Goal: Task Accomplishment & Management: Manage account settings

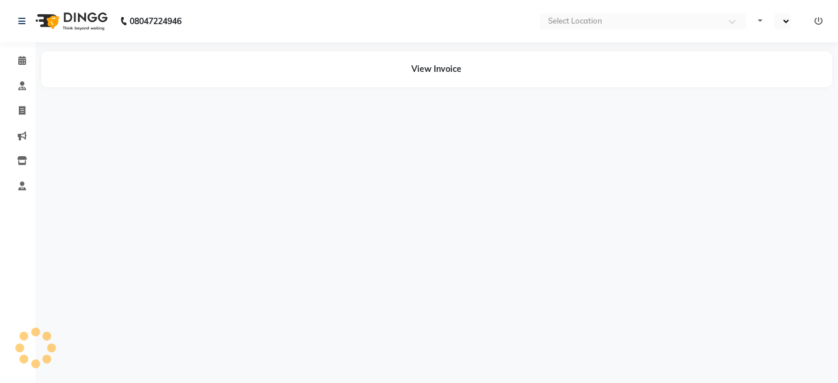
select select "en"
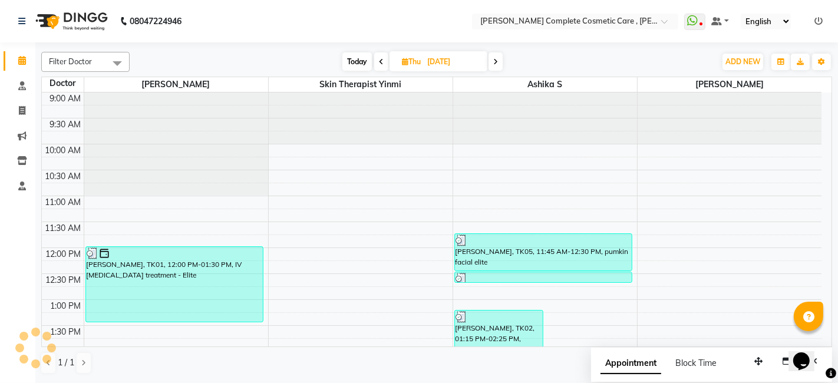
click at [363, 53] on span "Today" at bounding box center [356, 61] width 29 height 18
type input "01-09-2025"
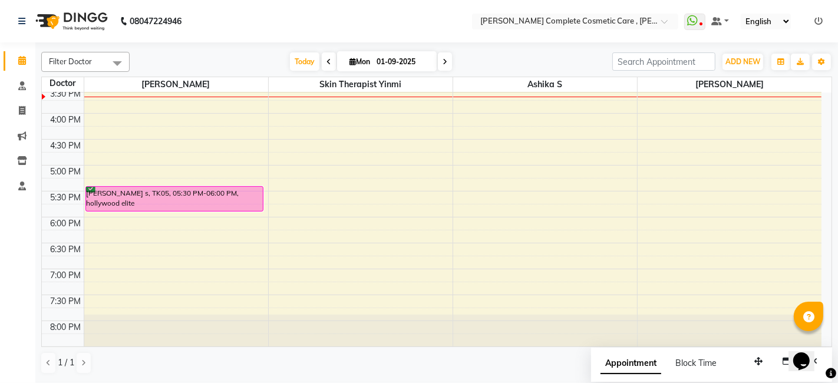
scroll to position [346, 0]
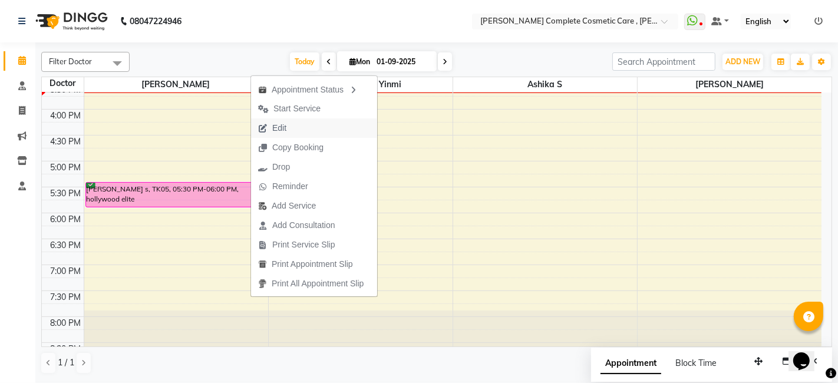
click at [288, 125] on span "Edit" at bounding box center [272, 127] width 42 height 19
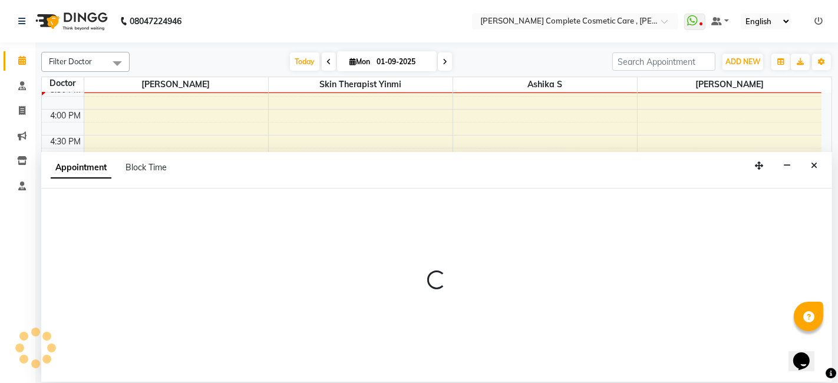
select select "tentative"
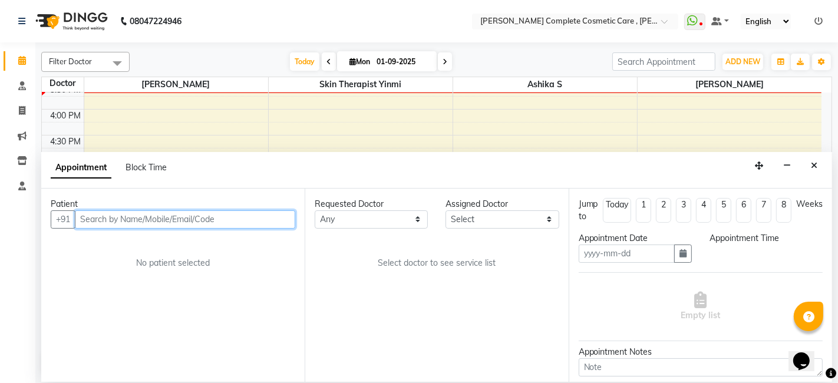
type input "01-09-2025"
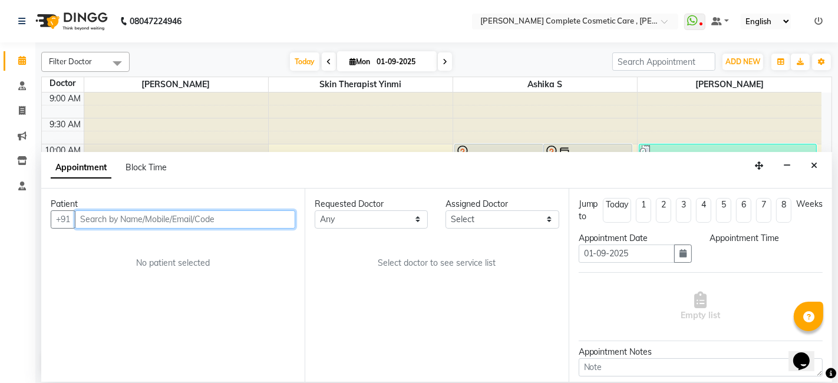
select select "confirm booking"
select select "1050"
select select "67035"
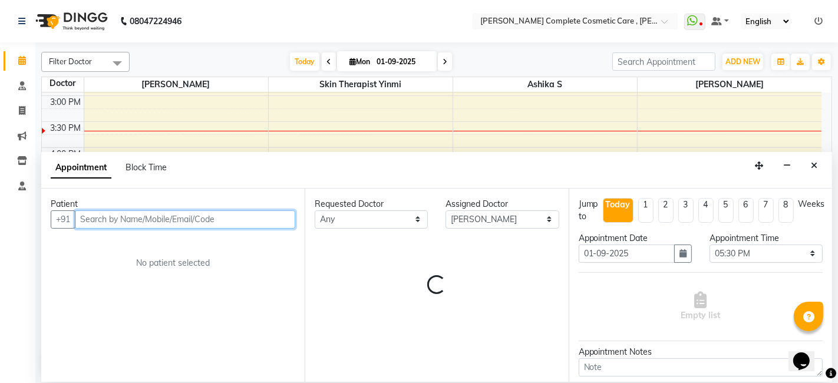
select select "3800"
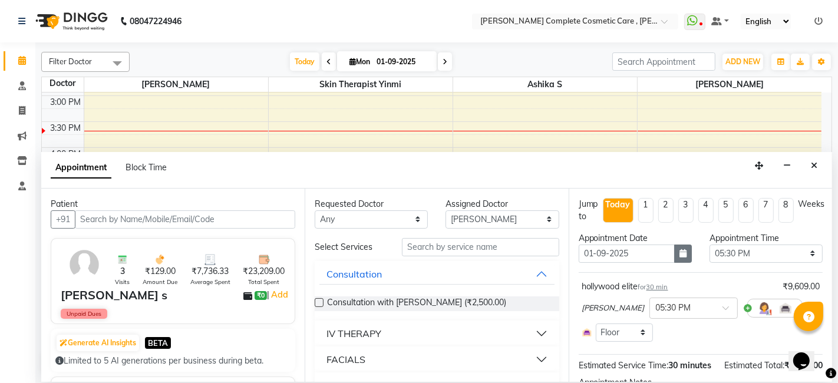
click at [683, 253] on button "button" at bounding box center [683, 253] width 18 height 18
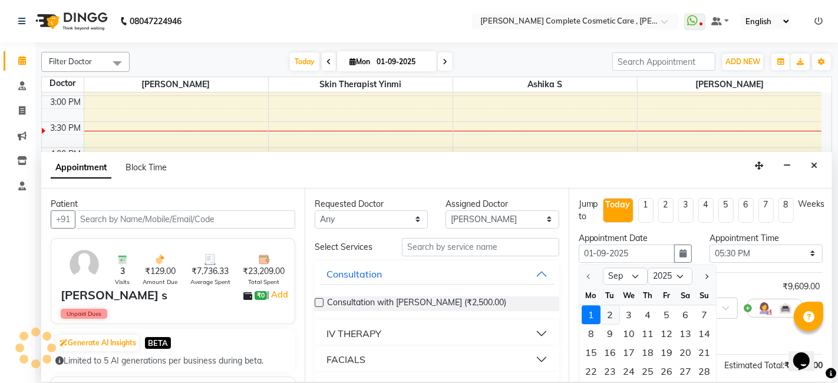
click at [611, 320] on div "2" at bounding box center [609, 314] width 19 height 19
type input "02-09-2025"
select select "1050"
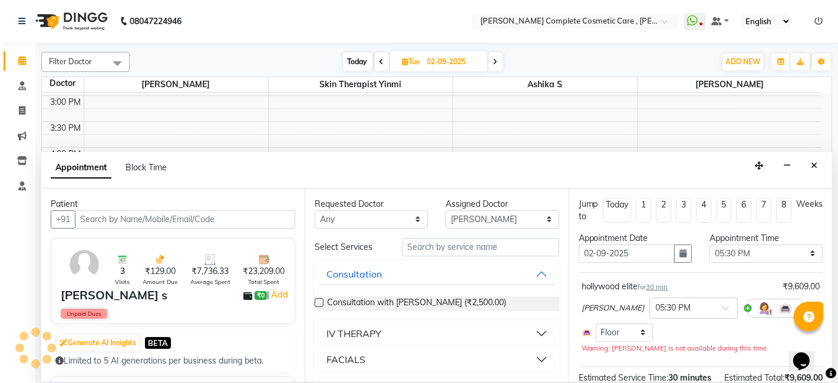
scroll to position [125, 0]
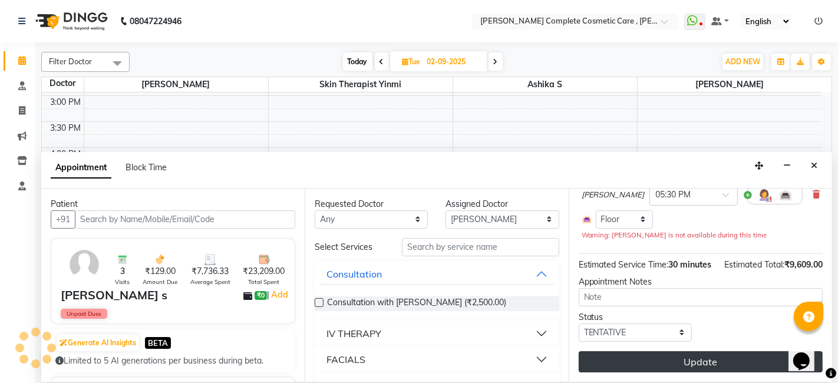
click at [653, 366] on button "Update" at bounding box center [700, 361] width 244 height 21
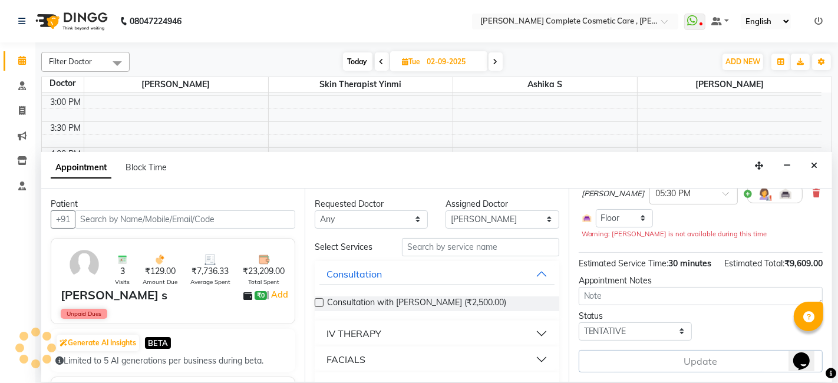
scroll to position [113, 0]
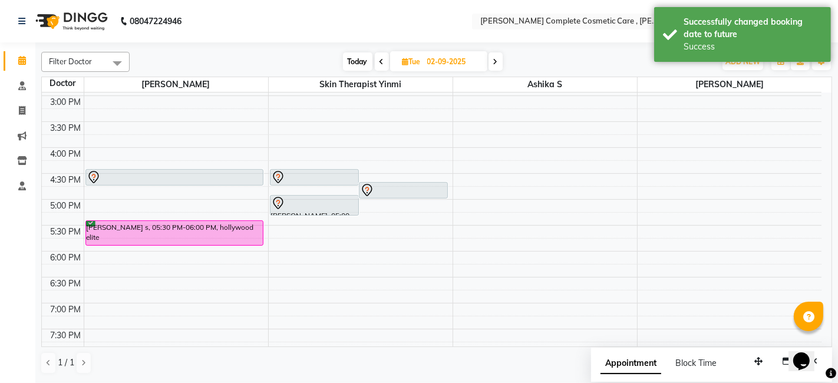
click at [355, 58] on span "Today" at bounding box center [357, 61] width 29 height 18
type input "01-09-2025"
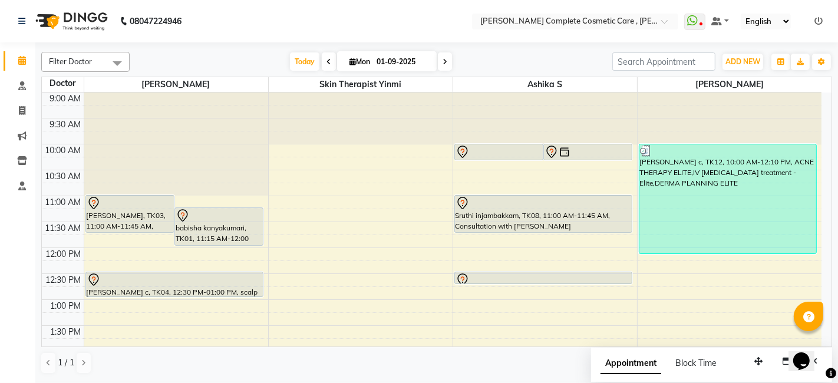
scroll to position [307, 0]
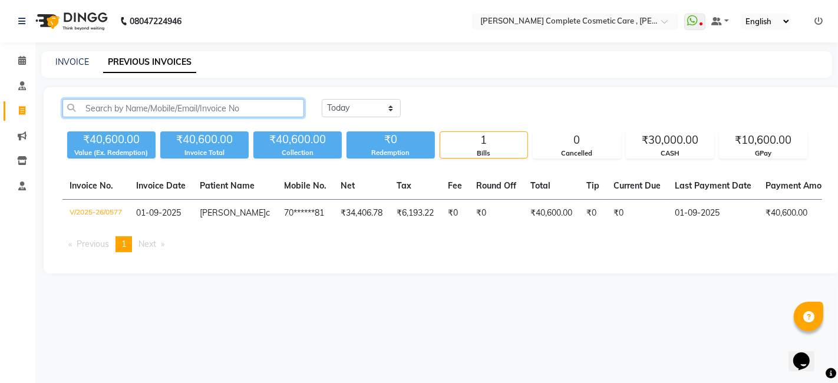
click at [226, 108] on input "text" at bounding box center [182, 108] width 241 height 18
paste input "Deepravin"
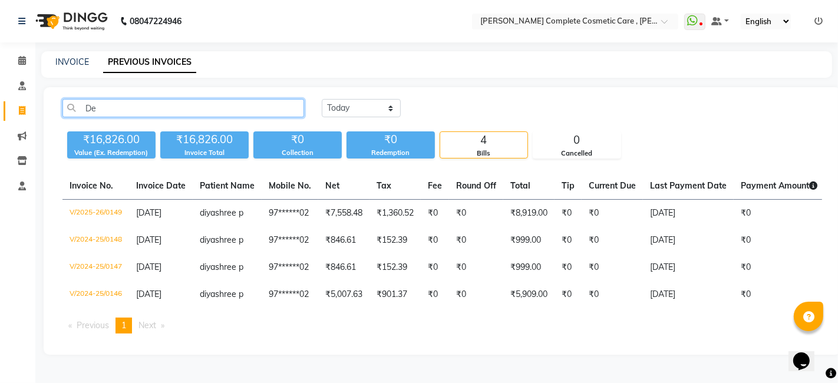
type input "D"
paste input "+91 97877 06202"
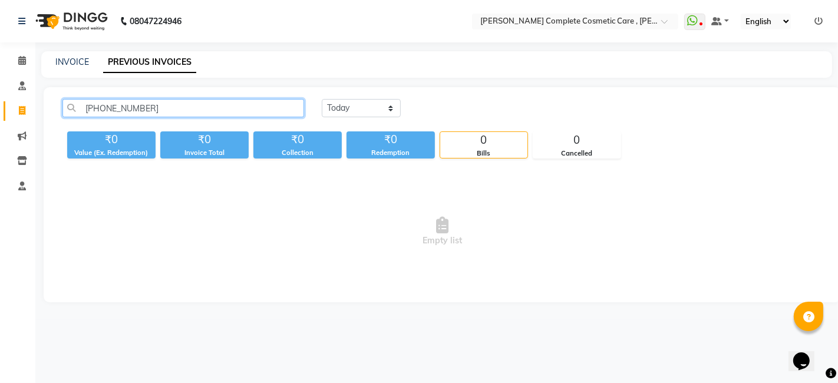
click at [131, 105] on input "+91 97877 06202" at bounding box center [182, 108] width 241 height 18
click at [101, 108] on input "+91 9787706202" at bounding box center [182, 108] width 241 height 18
click at [144, 110] on input "9787706202" at bounding box center [182, 108] width 241 height 18
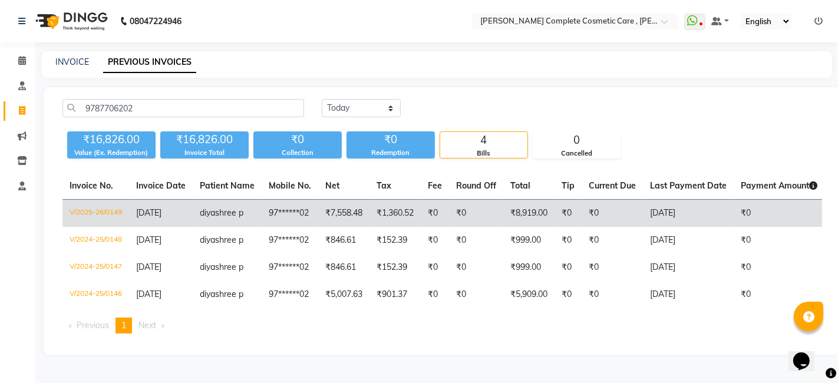
click at [106, 211] on td "V/2025-26/0149" at bounding box center [95, 214] width 67 height 28
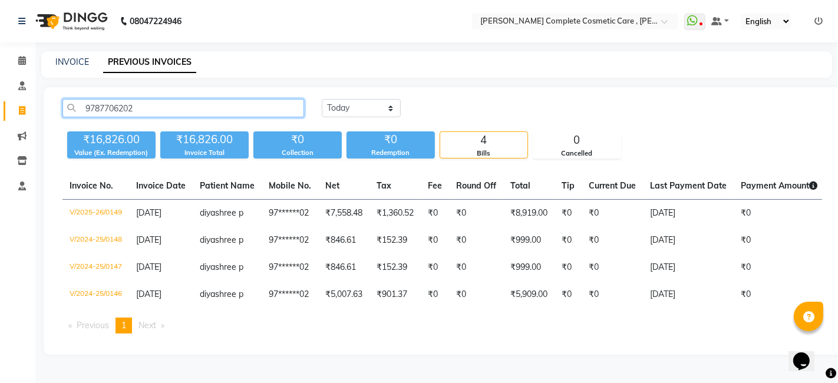
click at [257, 106] on input "9787706202" at bounding box center [182, 108] width 241 height 18
type input "9"
paste input "+91 99406 88695"
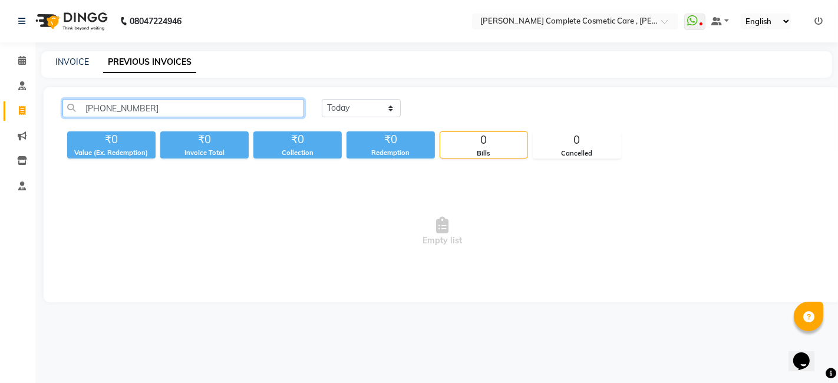
click at [127, 105] on input "+91 99406 88695" at bounding box center [182, 108] width 241 height 18
click at [101, 107] on input "+91 9940688695" at bounding box center [182, 108] width 241 height 18
click at [138, 107] on input "9940688695" at bounding box center [182, 108] width 241 height 18
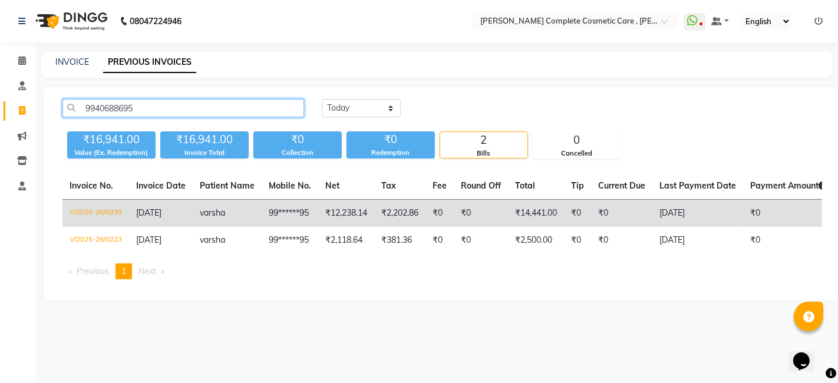
type input "9940688695"
click at [102, 208] on td "V/2025-26/0239" at bounding box center [95, 214] width 67 height 28
click at [111, 214] on td "V/2025-26/0239" at bounding box center [95, 214] width 67 height 28
click at [132, 218] on td "[DATE]" at bounding box center [161, 214] width 64 height 28
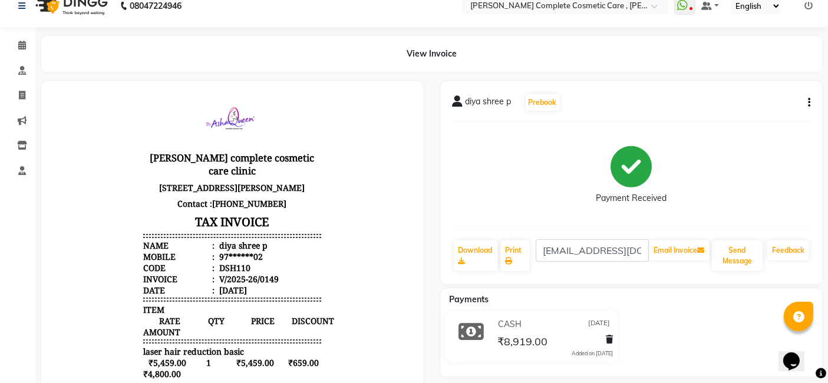
scroll to position [9, 0]
click at [226, 295] on div "16/05/2025" at bounding box center [231, 289] width 30 height 11
copy header "16/05/2025"
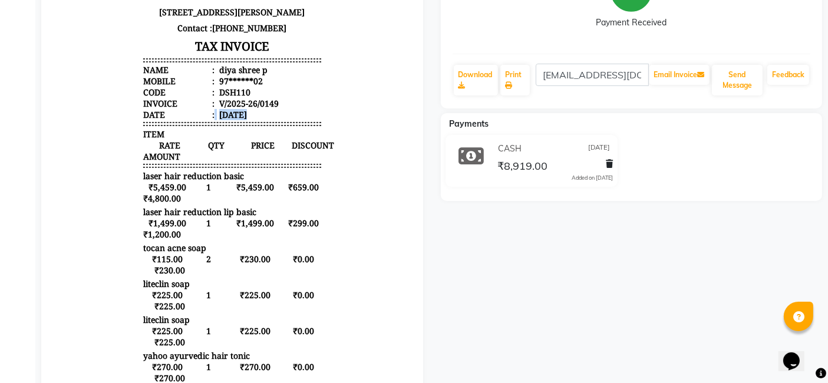
scroll to position [195, 0]
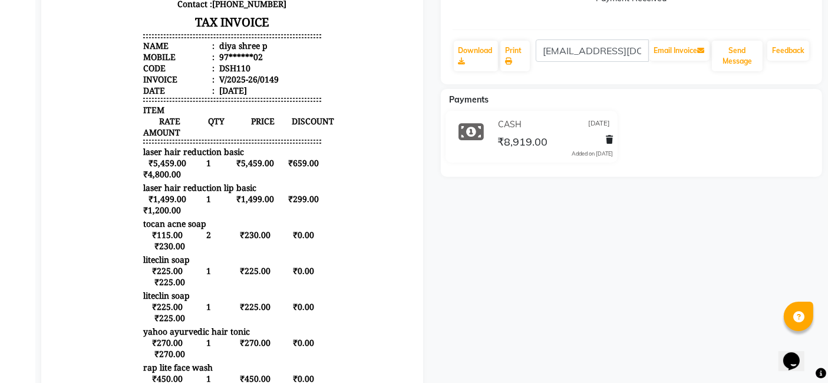
scroll to position [240, 0]
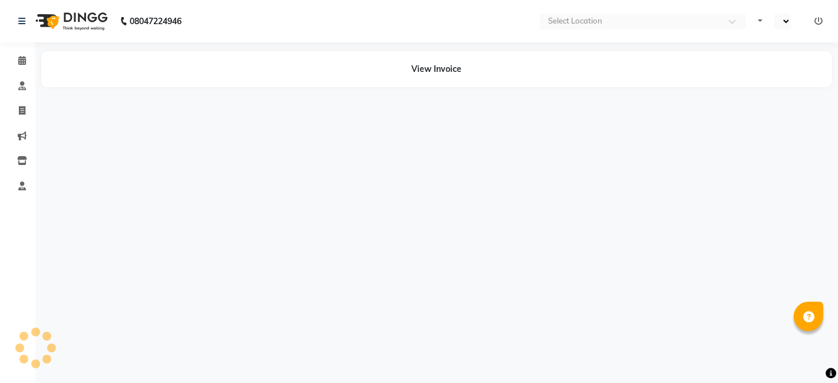
select select "en"
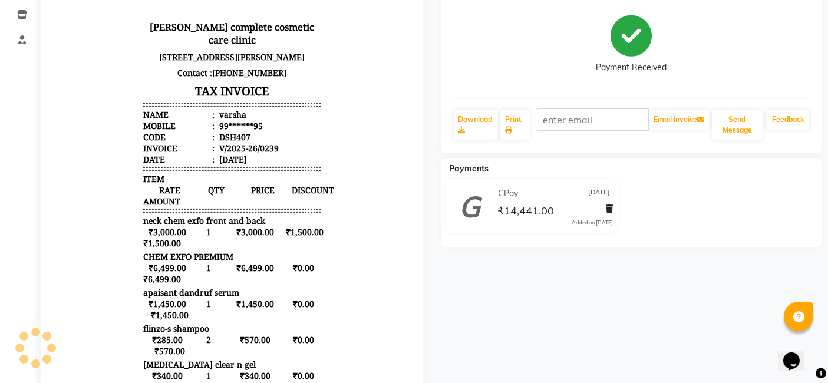
scroll to position [140, 0]
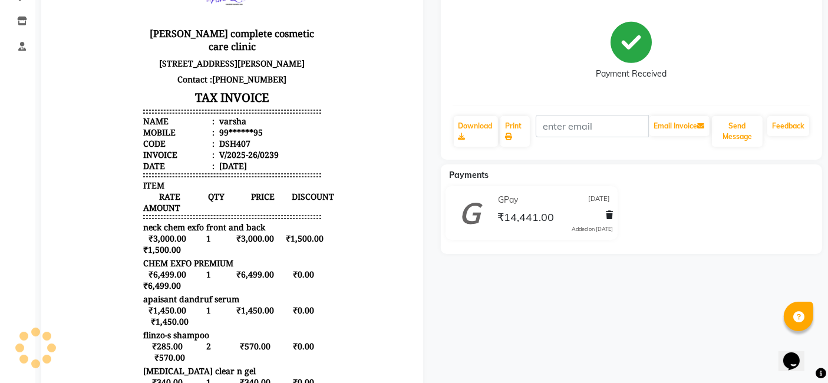
click at [157, 233] on span "neck chem exfo front and back" at bounding box center [204, 226] width 122 height 11
copy div "neck chem exfo front and back"
click at [173, 269] on span "CHEM EXFO PREMIUM" at bounding box center [188, 262] width 90 height 11
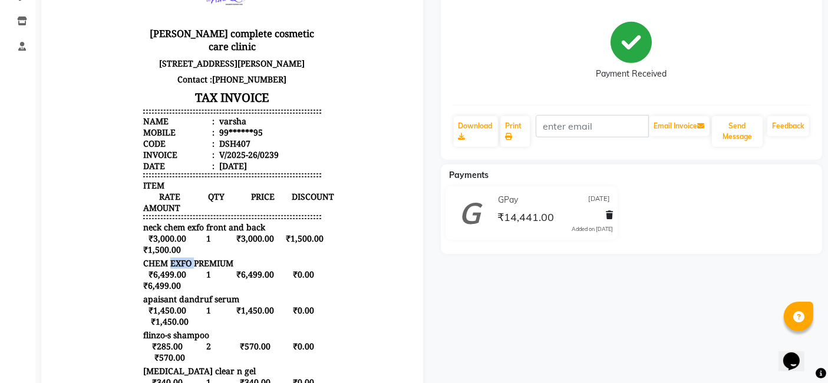
click at [173, 269] on span "CHEM EXFO PREMIUM" at bounding box center [188, 262] width 90 height 11
copy div "CHEM EXFO PREMIUM"
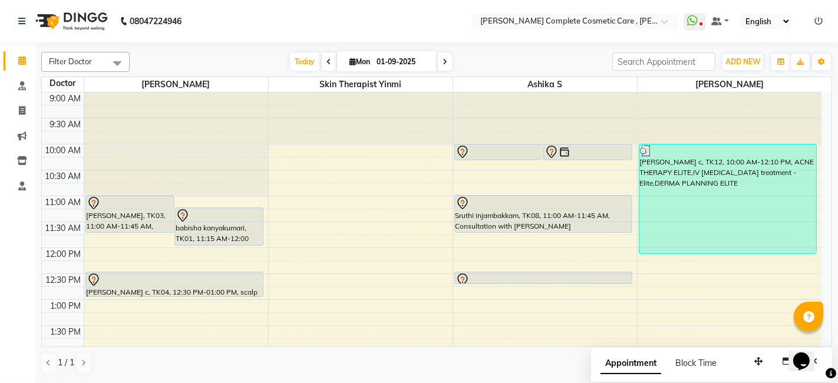
scroll to position [307, 0]
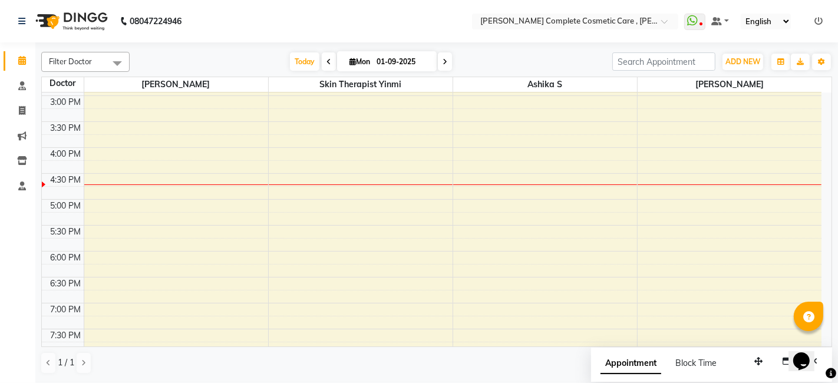
click at [442, 65] on span at bounding box center [445, 61] width 14 height 18
type input "02-09-2025"
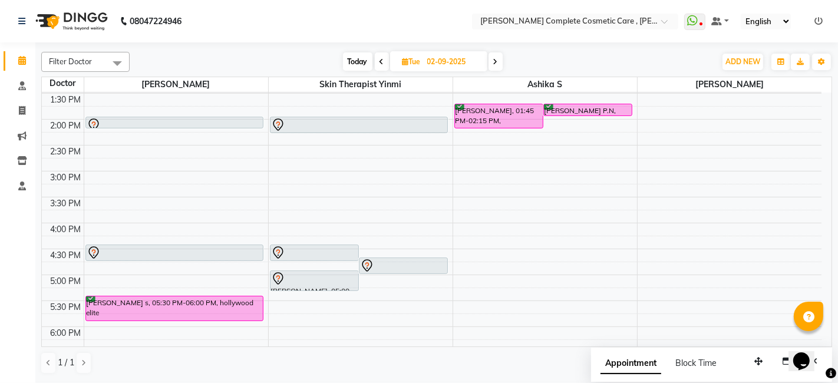
scroll to position [234, 0]
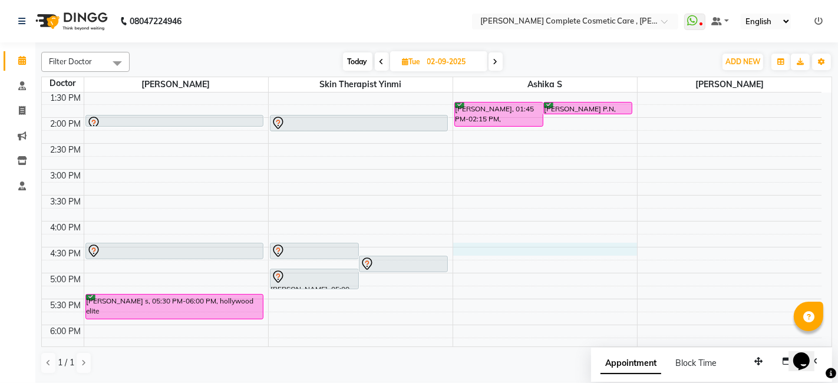
click at [510, 251] on div "9:00 AM 9:30 AM 10:00 AM 10:30 AM 11:00 AM 11:30 AM 12:00 PM 12:30 PM 1:00 PM 1…" at bounding box center [431, 169] width 779 height 621
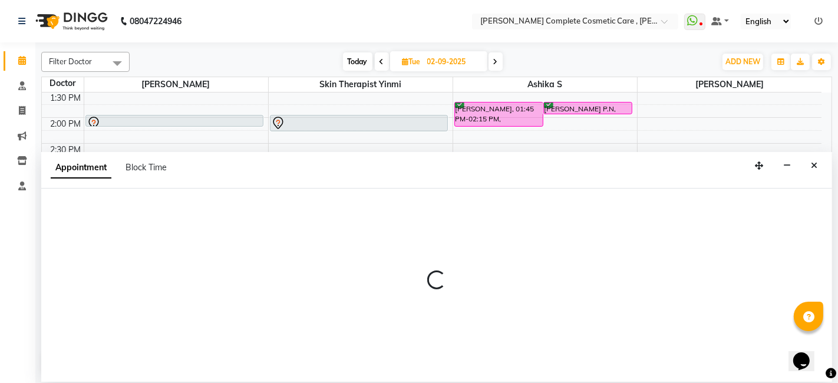
select select "83350"
select select "tentative"
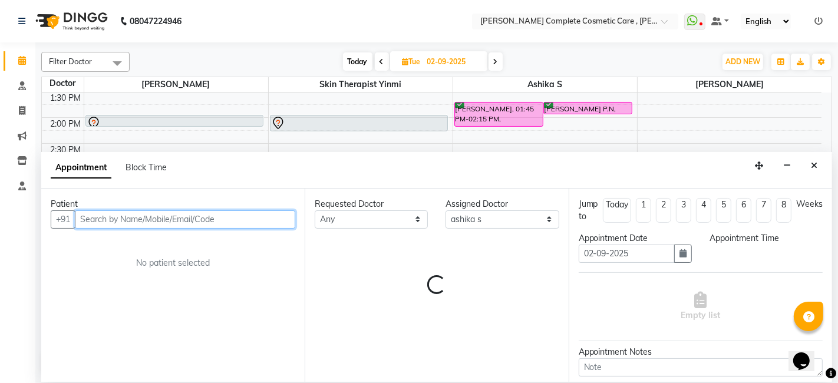
select select "990"
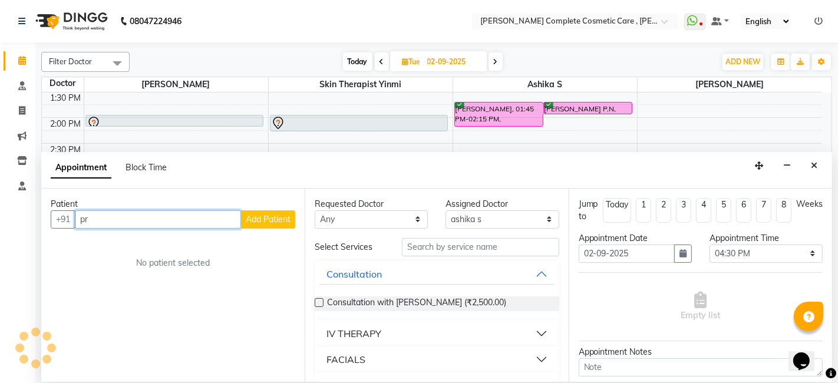
type input "p"
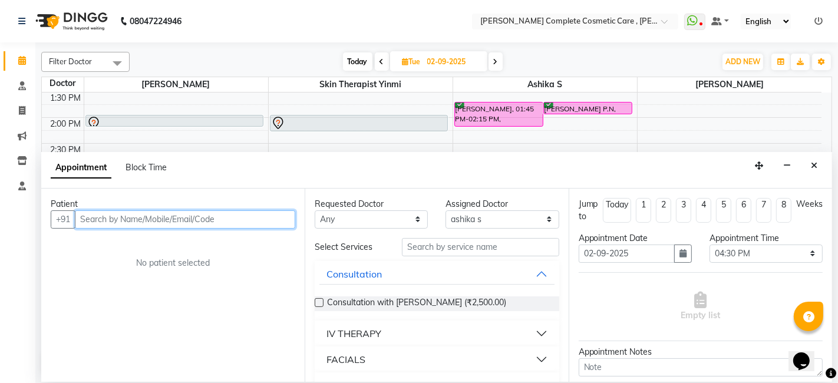
paste input "[PHONE_NUMBER]"
click at [128, 220] on input "[PHONE_NUMBER]" at bounding box center [158, 219] width 166 height 18
click at [95, 216] on input "[PHONE_NUMBER]" at bounding box center [158, 219] width 166 height 18
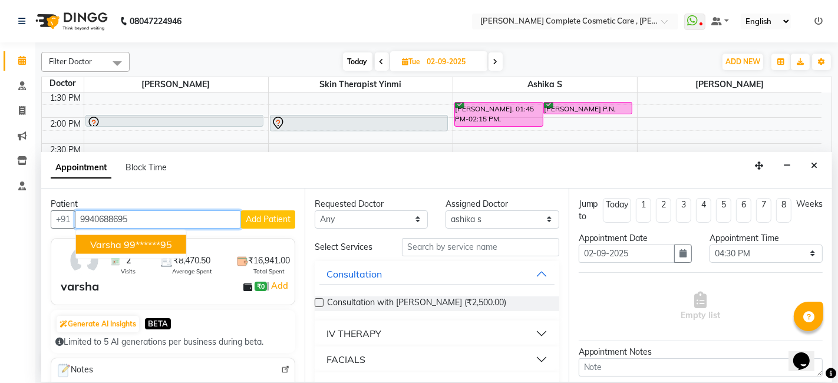
click at [137, 238] on ngb-highlight "99******95" at bounding box center [148, 244] width 48 height 12
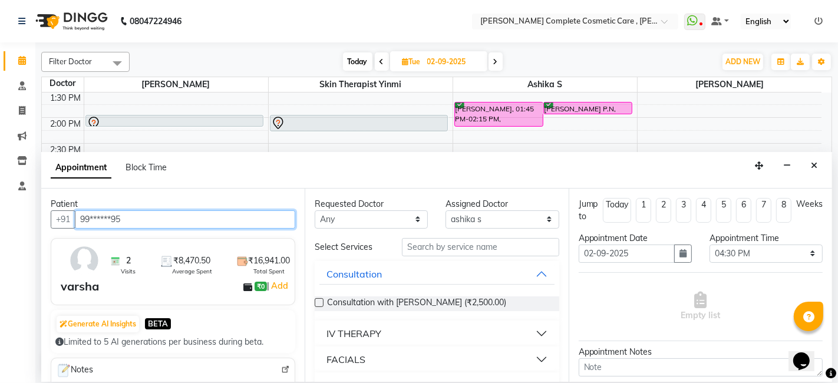
type input "99******95"
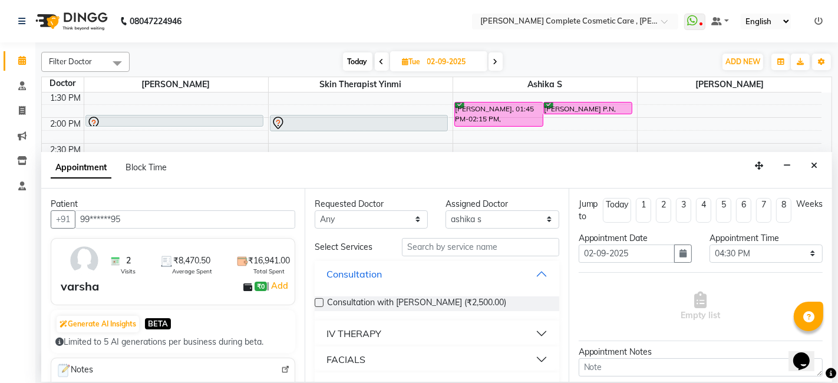
click at [382, 271] on button "Consultation" at bounding box center [436, 273] width 234 height 21
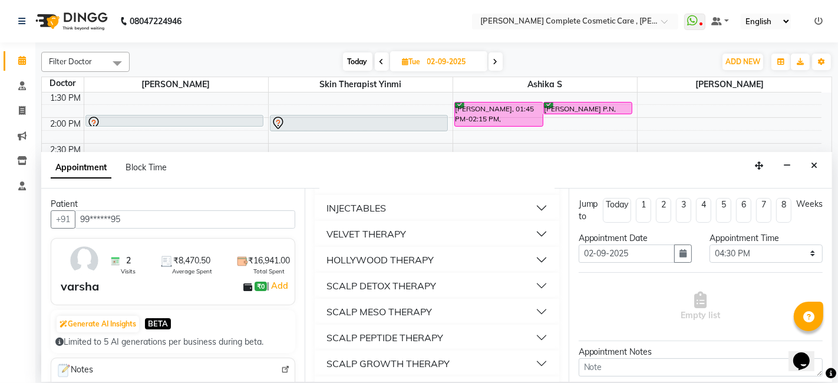
scroll to position [587, 0]
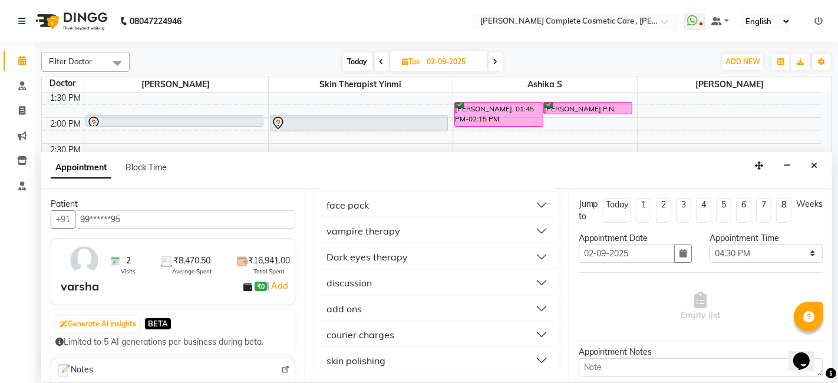
click at [376, 278] on button "discussion" at bounding box center [436, 282] width 234 height 21
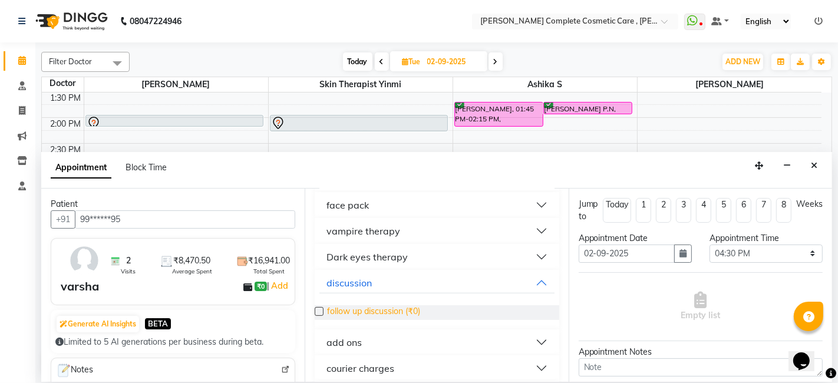
click at [344, 308] on span "follow up discussion (₹0)" at bounding box center [373, 312] width 93 height 15
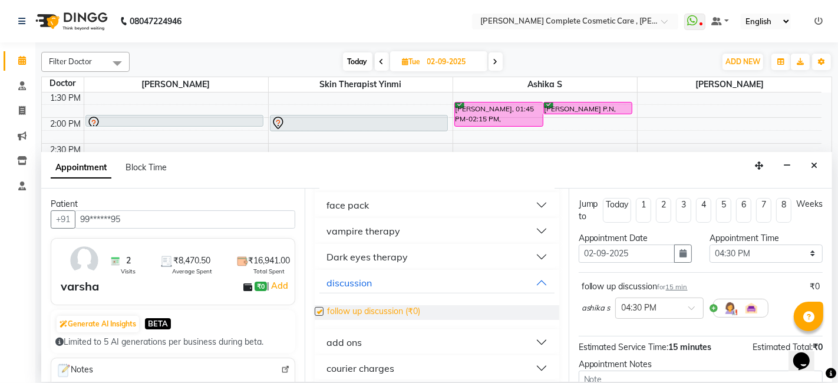
checkbox input "false"
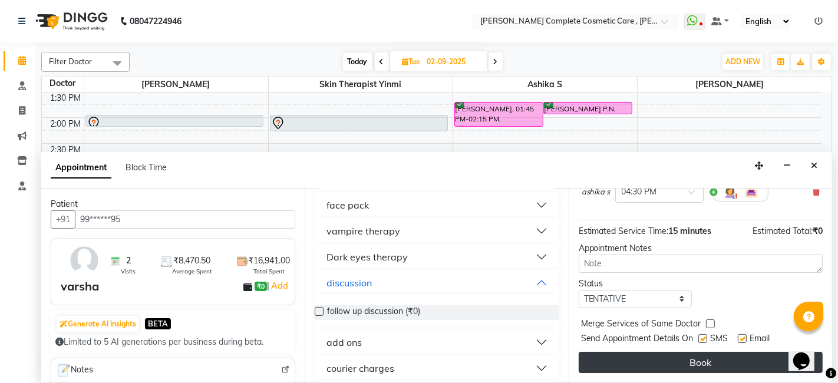
click at [654, 369] on button "Book" at bounding box center [700, 362] width 244 height 21
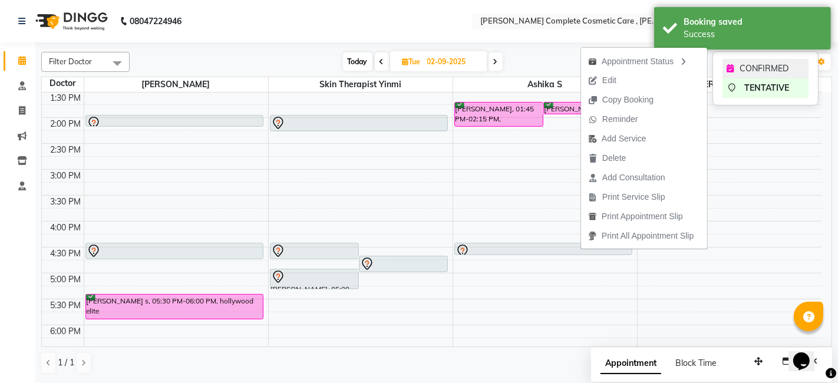
click at [732, 65] on icon at bounding box center [730, 68] width 7 height 8
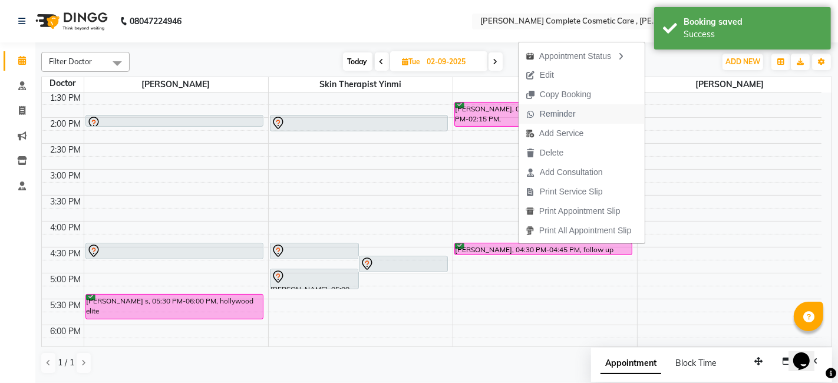
click at [558, 110] on span "Reminder" at bounding box center [558, 114] width 36 height 12
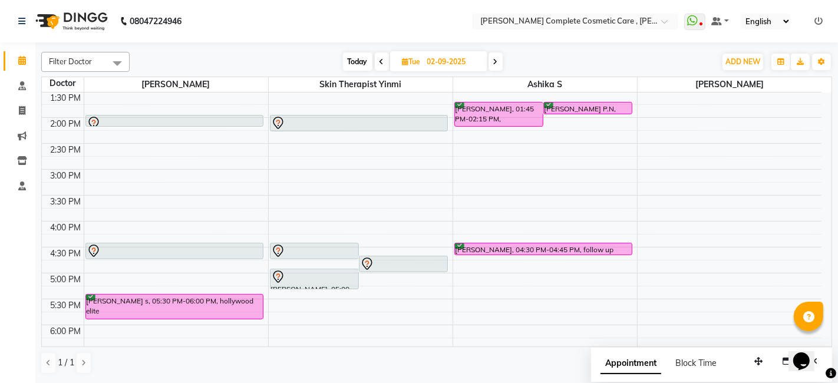
click at [412, 54] on span "[DATE]" at bounding box center [438, 61] width 97 height 20
click at [397, 61] on span "[DATE]" at bounding box center [438, 61] width 97 height 20
click at [403, 61] on icon at bounding box center [405, 62] width 6 height 8
select select "9"
select select "2025"
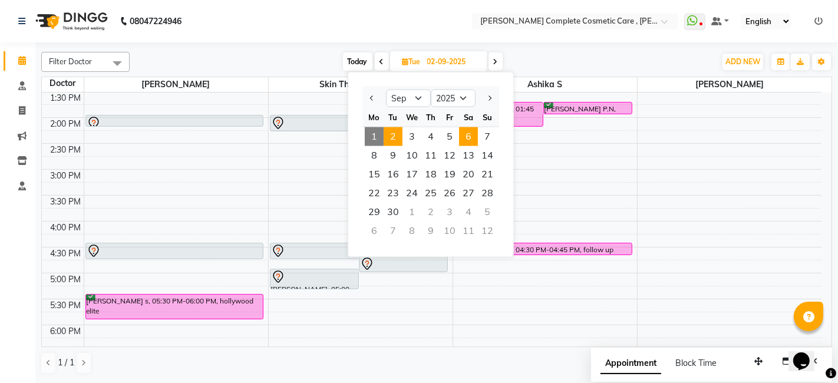
click at [472, 137] on span "6" at bounding box center [468, 136] width 19 height 19
type input "[DATE]"
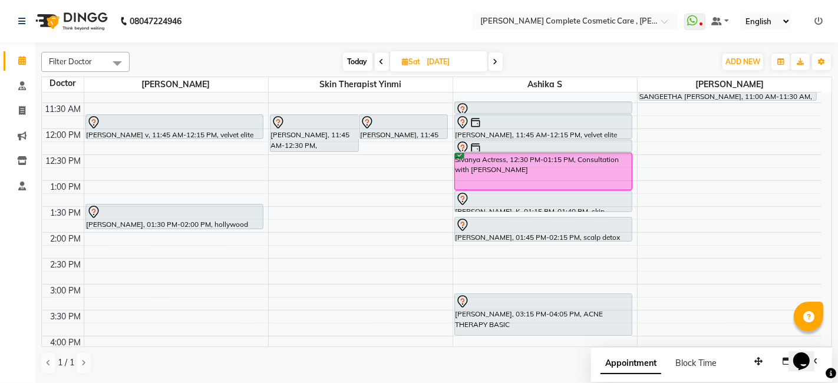
scroll to position [120, 0]
click at [664, 164] on div "9:00 AM 9:30 AM 10:00 AM 10:30 AM 11:00 AM 11:30 AM 12:00 PM 12:30 PM 1:00 PM 1…" at bounding box center [431, 282] width 779 height 621
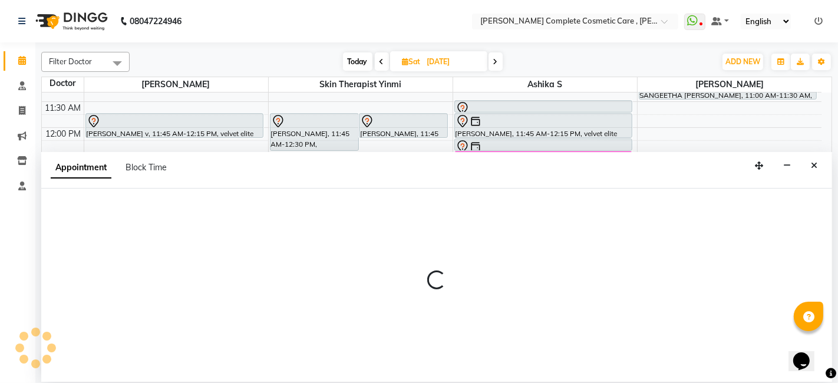
select select "88116"
select select "765"
select select "tentative"
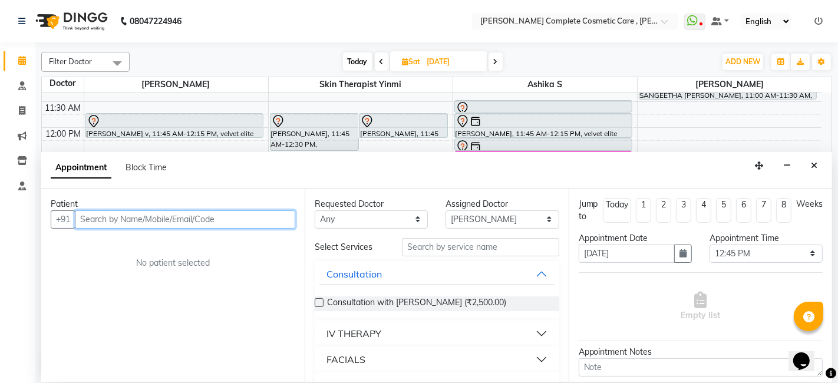
paste input "[PHONE_NUMBER]"
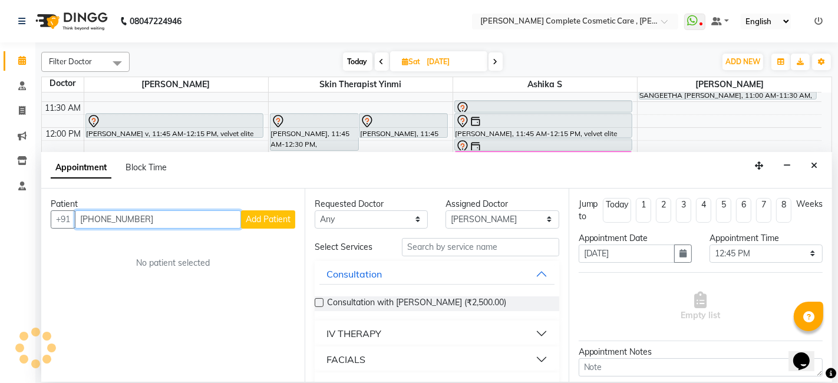
click at [123, 221] on input "[PHONE_NUMBER]" at bounding box center [158, 219] width 166 height 18
click at [98, 218] on input "[PHONE_NUMBER]" at bounding box center [158, 219] width 166 height 18
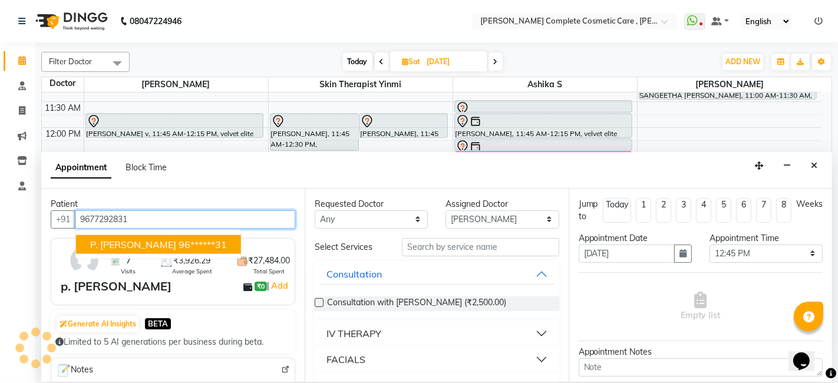
click at [178, 240] on ngb-highlight "96******31" at bounding box center [202, 244] width 48 height 12
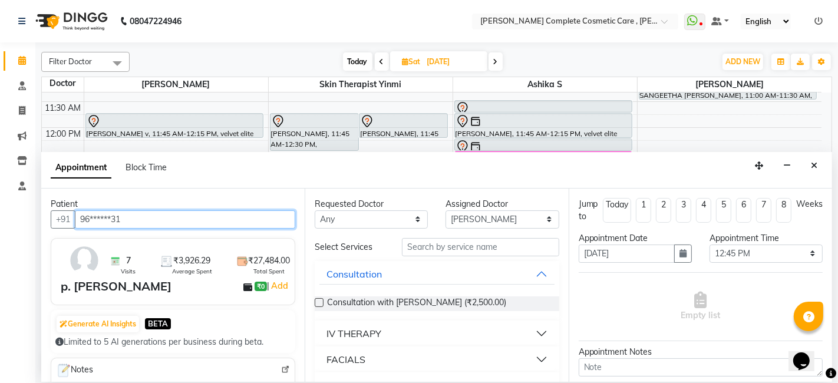
type input "96******31"
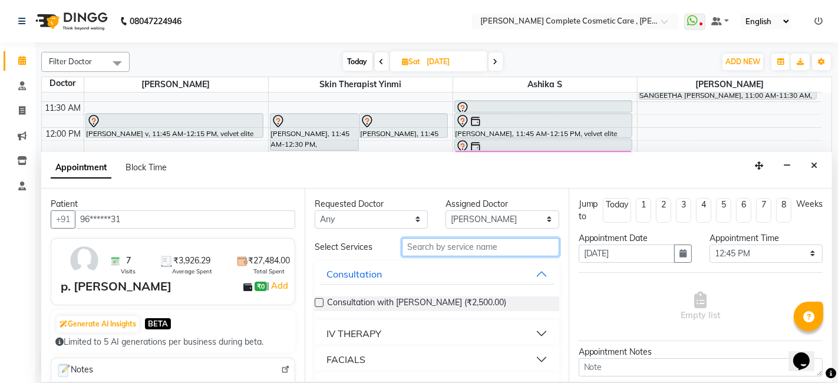
click at [432, 241] on input "text" at bounding box center [480, 247] width 157 height 18
click at [405, 184] on div "Appointment Block Time" at bounding box center [436, 170] width 790 height 37
click at [455, 246] on input "text" at bounding box center [480, 247] width 157 height 18
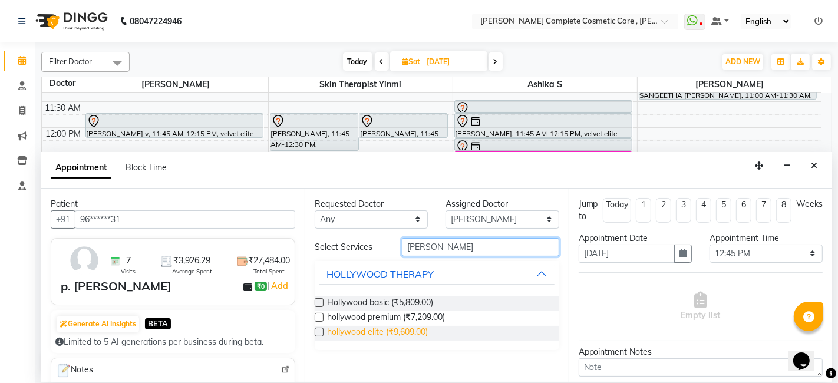
type input "[PERSON_NAME]"
click at [405, 333] on span "hollywood elite (₹9,609.00)" at bounding box center [377, 333] width 101 height 15
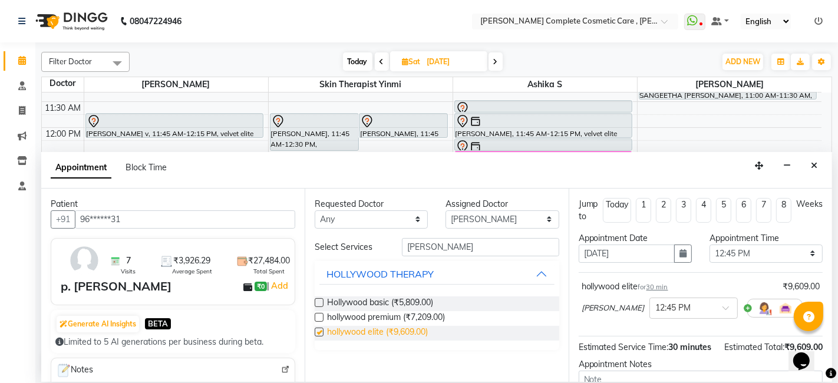
checkbox input "false"
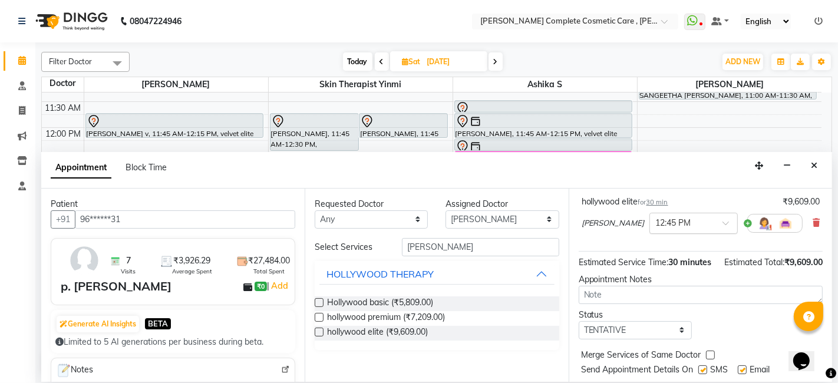
scroll to position [128, 0]
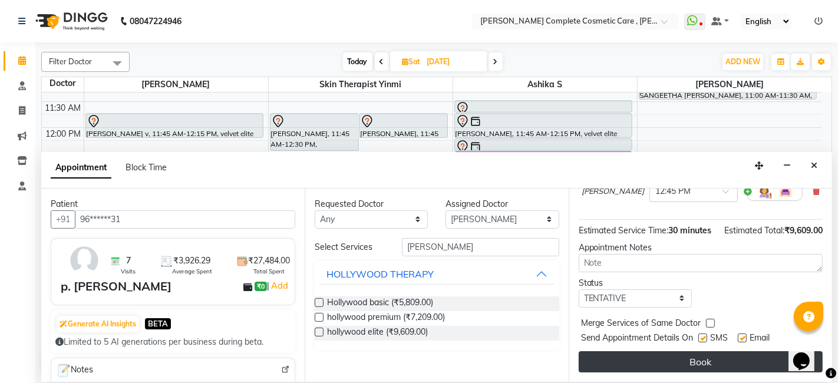
click at [643, 363] on button "Book" at bounding box center [700, 361] width 244 height 21
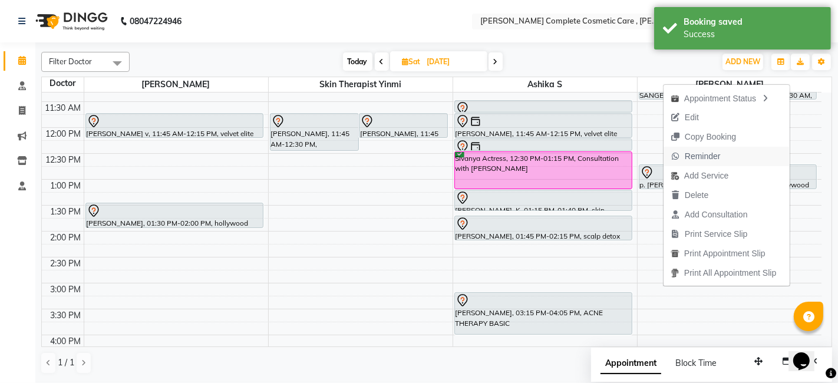
click at [695, 154] on span "Reminder" at bounding box center [702, 156] width 36 height 12
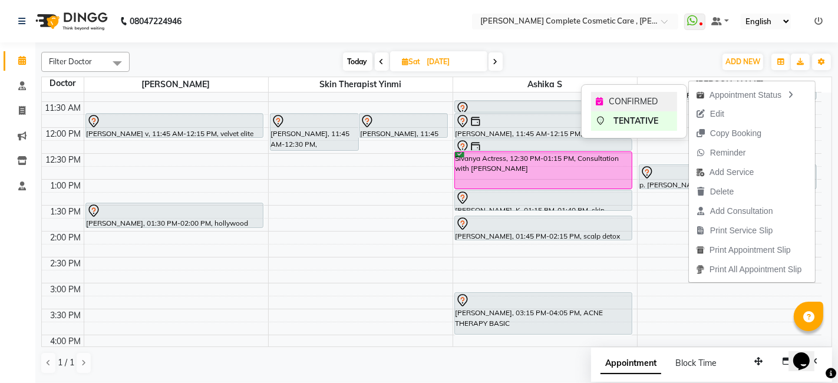
click at [661, 94] on div "CONFIRMED" at bounding box center [634, 101] width 86 height 19
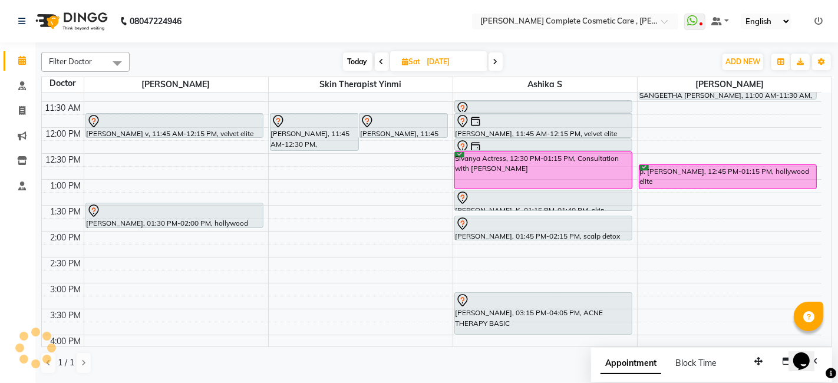
scroll to position [0, 0]
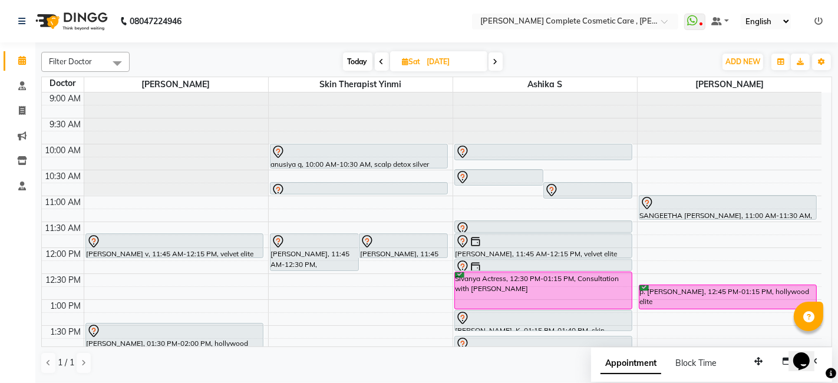
click at [356, 61] on span "Today" at bounding box center [357, 61] width 29 height 18
type input "01-09-2025"
